Goal: Task Accomplishment & Management: Manage account settings

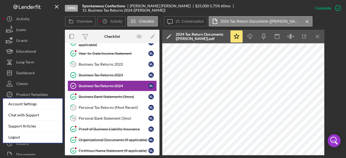
scroll to position [26, 0]
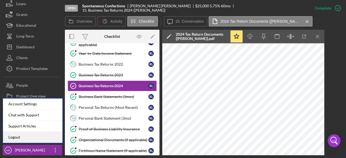
click at [23, 138] on link "Logout" at bounding box center [33, 137] width 60 height 11
